Goal: Task Accomplishment & Management: Use online tool/utility

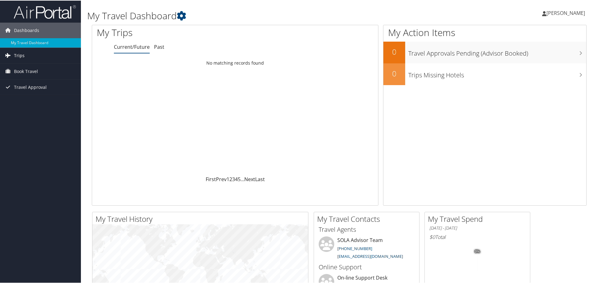
click at [22, 58] on span "Trips" at bounding box center [19, 55] width 11 height 16
click at [20, 95] on span "Book Travel" at bounding box center [26, 99] width 24 height 16
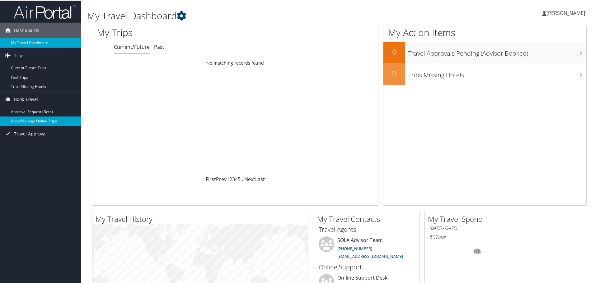
click at [32, 122] on link "Book/Manage Online Trips" at bounding box center [40, 120] width 81 height 9
click at [33, 118] on link "Book/Manage Online Trips" at bounding box center [40, 120] width 81 height 9
